Goal: Task Accomplishment & Management: Complete application form

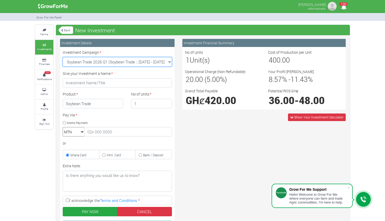
click at [171, 63] on select "Soybean Trade 2026 Q1 (Soybean Trade :: [DATE] - [DATE]) Cocoa/Shearnut Trade 2…" at bounding box center [117, 61] width 109 height 9
select select "53"
click at [63, 57] on select "Soybean Trade 2026 Q1 (Soybean Trade :: [DATE] - [DATE]) Cocoa/Shearnut Trade 2…" at bounding box center [117, 61] width 109 height 9
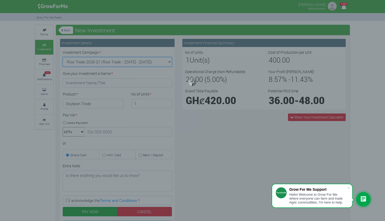
type input "1"
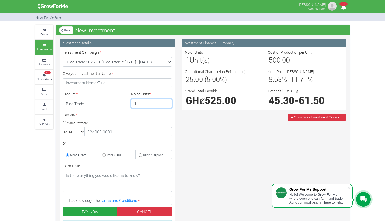
click at [157, 105] on input "1" at bounding box center [151, 103] width 41 height 9
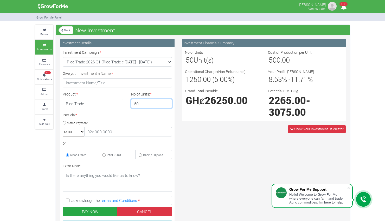
type input "5"
type input "4"
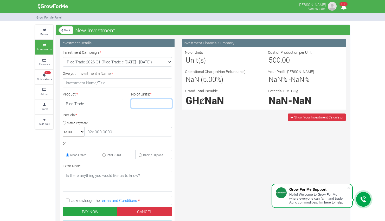
type input "1"
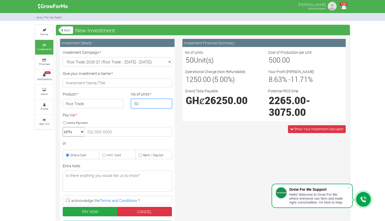
type input "50"
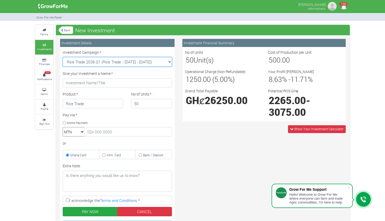
click at [170, 63] on select "Soybean Trade 2026 Q1 (Soybean Trade :: [DATE] - [DATE]) Cocoa/Shearnut Trade 2…" at bounding box center [117, 61] width 109 height 9
select select "50"
click at [63, 57] on select "Soybean Trade 2026 Q1 (Soybean Trade :: [DATE] - [DATE]) Cocoa/Shearnut Trade 2…" at bounding box center [117, 61] width 109 height 9
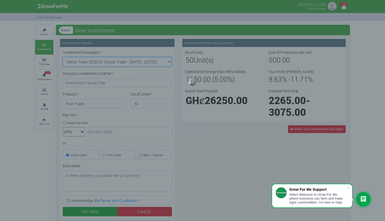
type input "1"
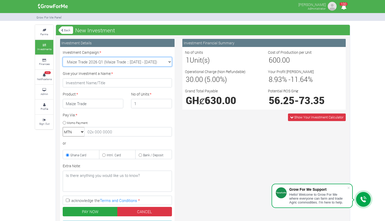
click at [169, 62] on select "Soybean Trade 2026 Q1 (Soybean Trade :: [DATE] - [DATE]) Cocoa/Shearnut Trade 2…" at bounding box center [117, 61] width 109 height 9
select select "54"
click at [63, 57] on select "Soybean Trade 2026 Q1 (Soybean Trade :: [DATE] - [DATE]) Cocoa/Shearnut Trade 2…" at bounding box center [117, 61] width 109 height 9
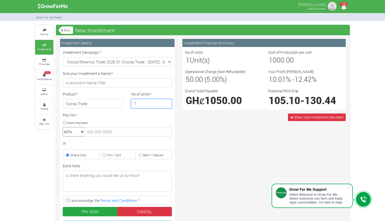
click at [158, 102] on input "1" at bounding box center [151, 103] width 41 height 9
click at [167, 101] on input "3" at bounding box center [151, 103] width 41 height 9
click at [167, 101] on input "4" at bounding box center [151, 103] width 41 height 9
click at [167, 101] on input "5" at bounding box center [151, 103] width 41 height 9
click at [167, 101] on input "6" at bounding box center [151, 103] width 41 height 9
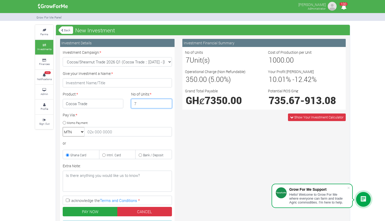
click at [167, 101] on input "7" at bounding box center [151, 103] width 41 height 9
click at [167, 101] on input "8" at bounding box center [151, 103] width 41 height 9
click at [167, 101] on input "9" at bounding box center [151, 103] width 41 height 9
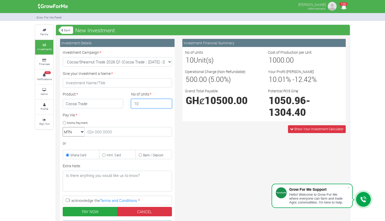
click at [167, 101] on input "10" at bounding box center [151, 103] width 41 height 9
click at [167, 101] on input "11" at bounding box center [151, 103] width 41 height 9
click at [167, 101] on input "12" at bounding box center [151, 103] width 41 height 9
click at [167, 101] on input "13" at bounding box center [151, 103] width 41 height 9
click at [167, 101] on input "14" at bounding box center [151, 103] width 41 height 9
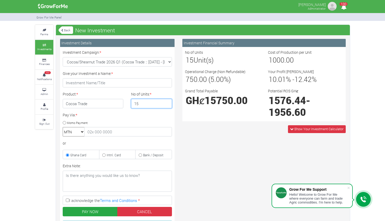
click at [167, 101] on input "15" at bounding box center [151, 103] width 41 height 9
click at [167, 101] on input "16" at bounding box center [151, 103] width 41 height 9
click at [167, 101] on input "17" at bounding box center [151, 103] width 41 height 9
click at [167, 101] on input "18" at bounding box center [151, 103] width 41 height 9
click at [167, 101] on input "19" at bounding box center [151, 103] width 41 height 9
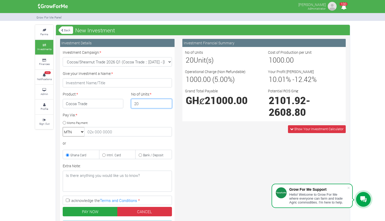
click at [167, 101] on input "20" at bounding box center [151, 103] width 41 height 9
click at [167, 101] on input "22" at bounding box center [151, 103] width 41 height 9
click at [167, 101] on input "23" at bounding box center [151, 103] width 41 height 9
click at [167, 102] on input "24" at bounding box center [151, 103] width 41 height 9
type input "25"
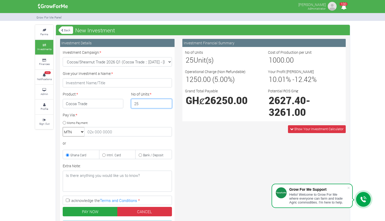
click at [167, 102] on input "25" at bounding box center [151, 103] width 41 height 9
